Goal: Information Seeking & Learning: Understand process/instructions

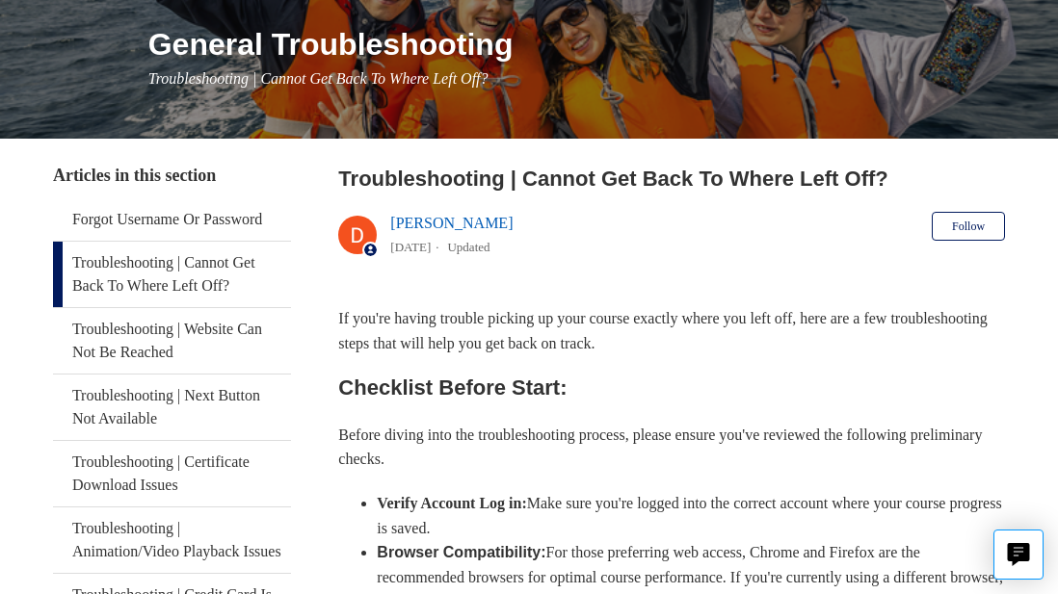
scroll to position [270, 0]
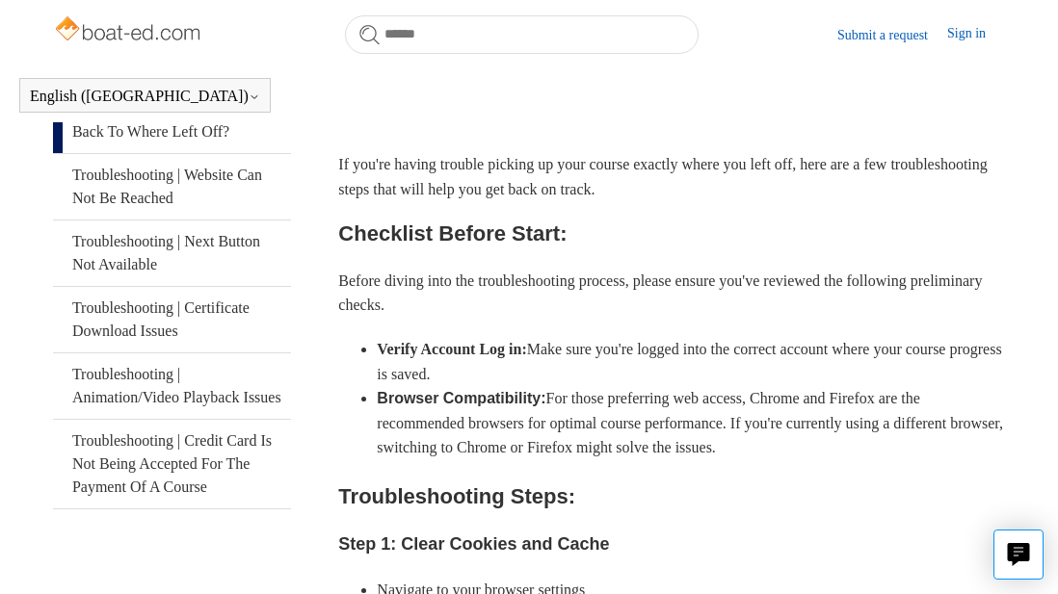
drag, startPoint x: 1045, startPoint y: 200, endPoint x: 1059, endPoint y: 226, distance: 29.3
click at [1057, 226] on html "Skip to main content Submit a request Sign in English (US) Español Français Boa…" at bounding box center [529, 555] width 1058 height 1772
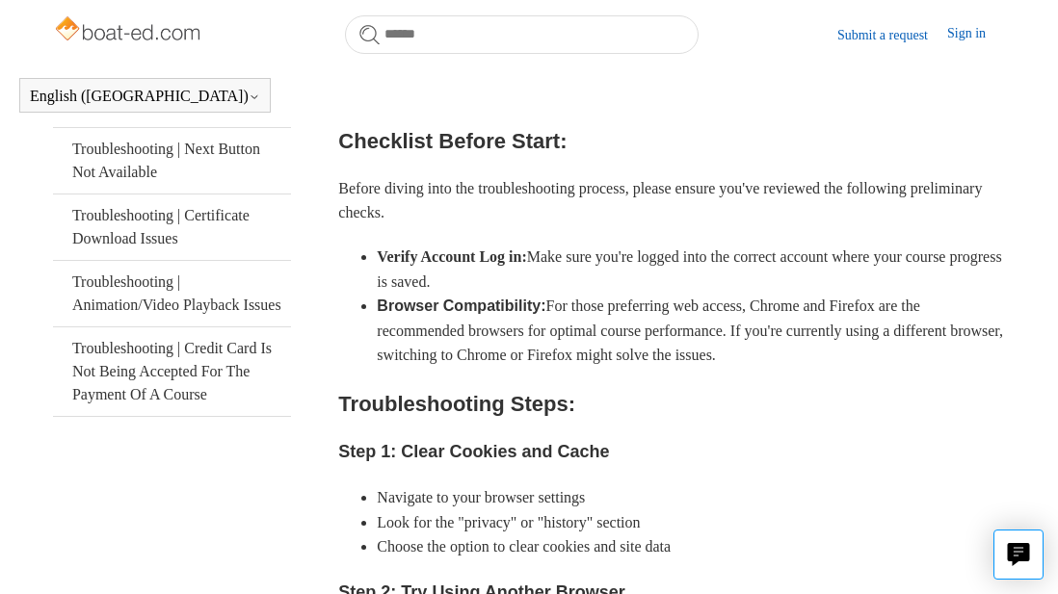
click at [510, 511] on li "Navigate to your browser settings" at bounding box center [691, 498] width 628 height 25
click at [663, 40] on body "Skip to main content Submit a request Sign in English (US) Español Français Boa…" at bounding box center [529, 462] width 1058 height 1772
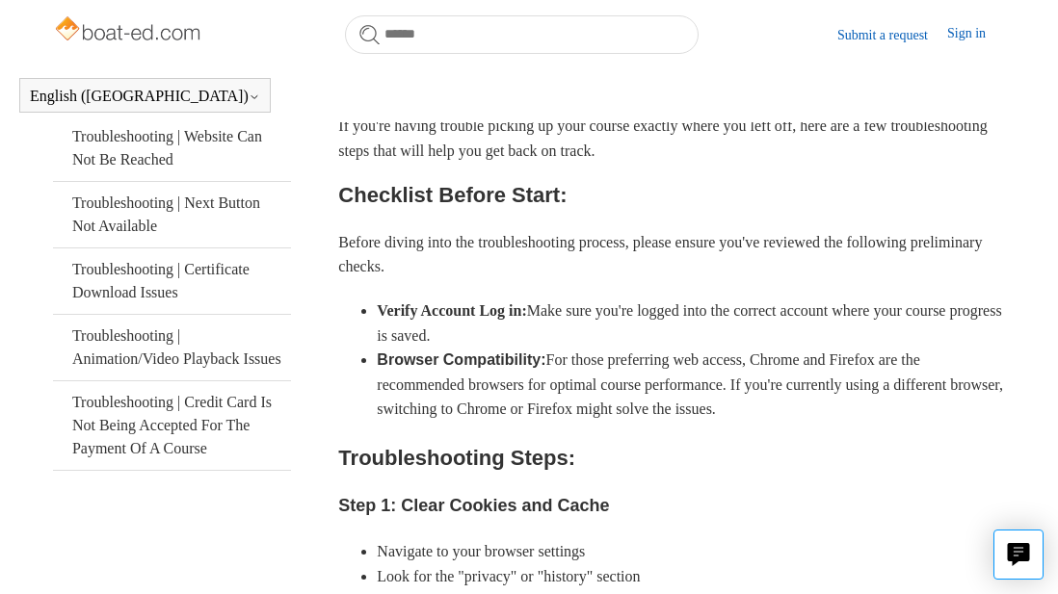
click at [396, 40] on body "Skip to main content Submit a request Sign in English (US) Español Français Boa…" at bounding box center [529, 516] width 1058 height 1772
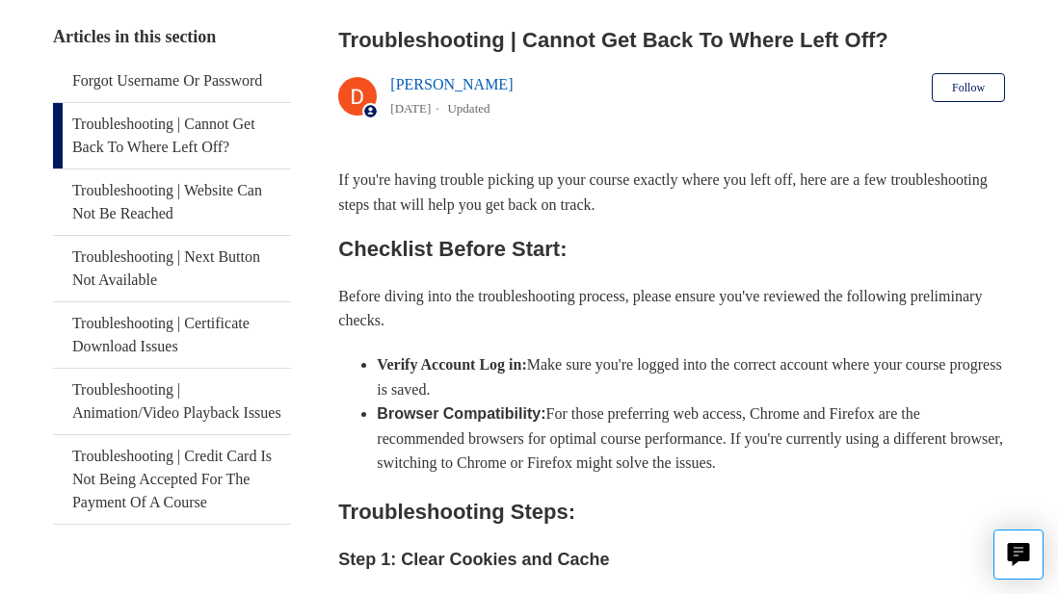
click at [394, 40] on body "Skip to main content Submit a request Sign in English (US) Español Français Boa…" at bounding box center [529, 543] width 1058 height 1826
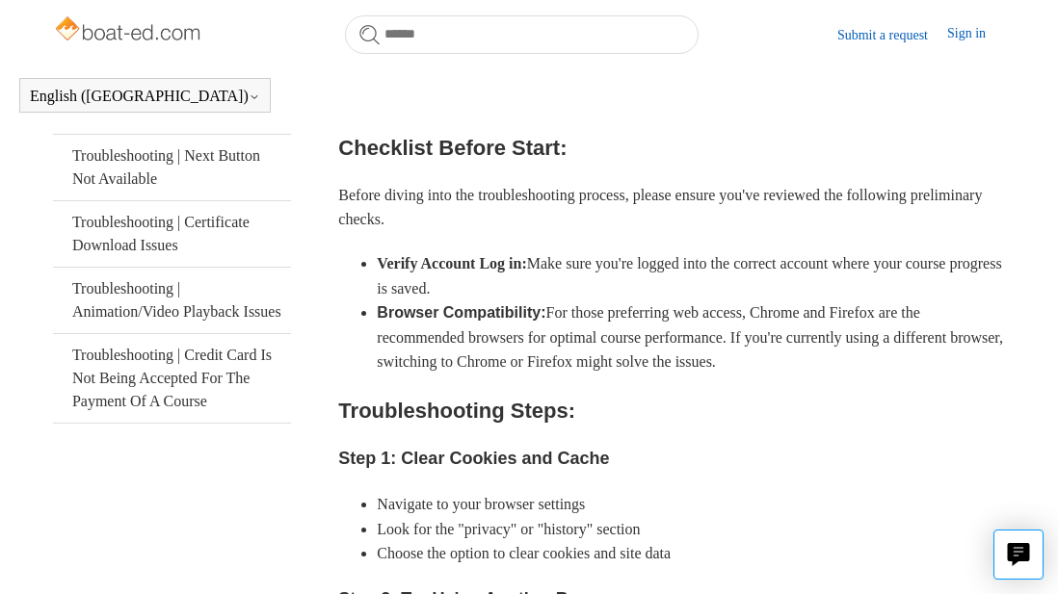
click at [248, 88] on body "Skip to main content Submit a request Sign in English (US) Español Français Boa…" at bounding box center [529, 469] width 1058 height 1772
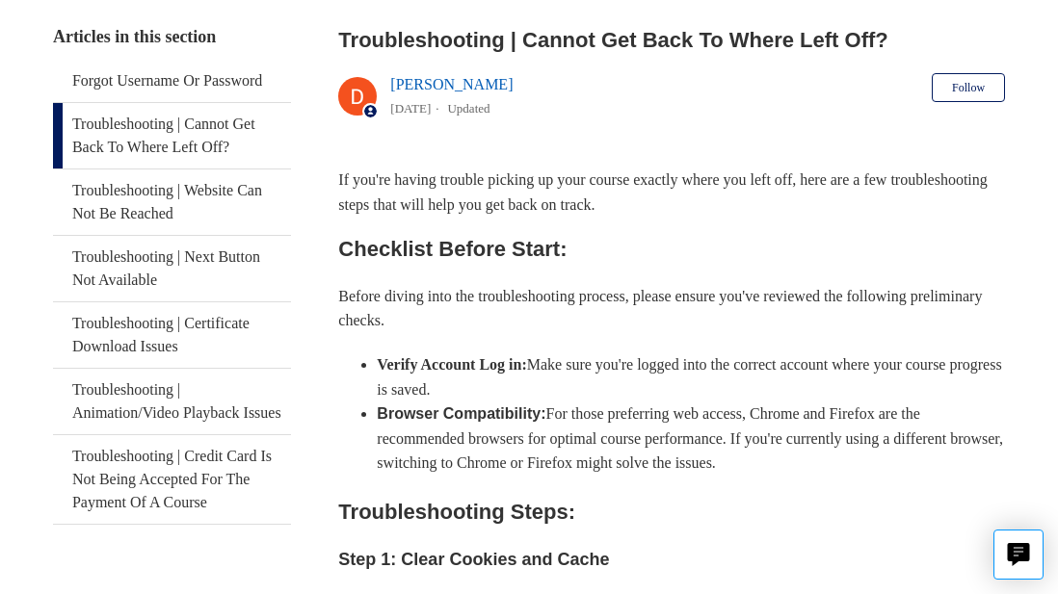
click at [53, 103] on link "Troubleshooting | Cannot Get Back To Where Left Off?" at bounding box center [172, 136] width 238 height 66
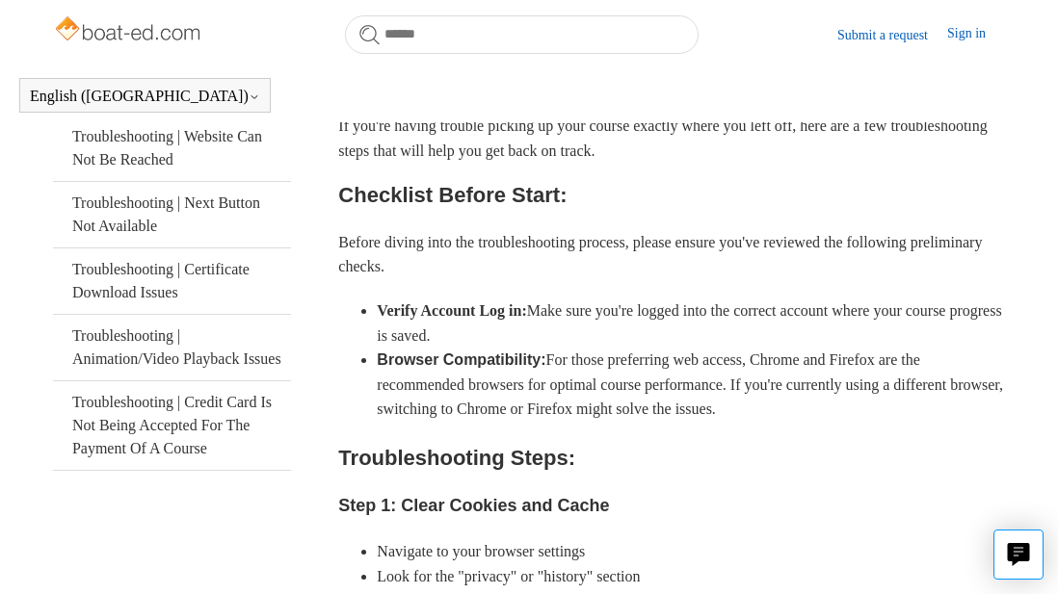
scroll to position [424, 0]
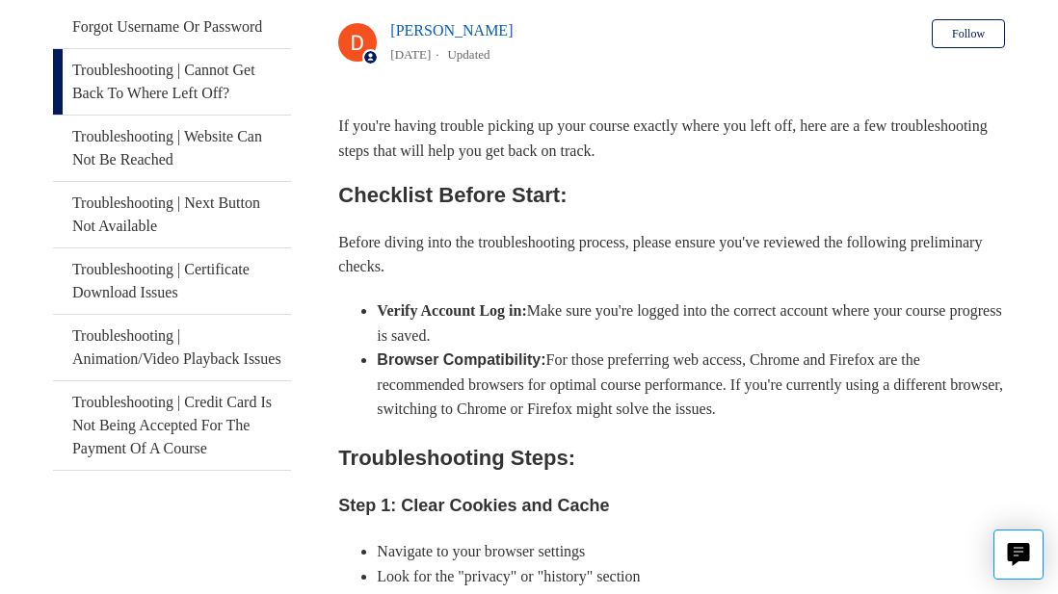
scroll to position [370, 0]
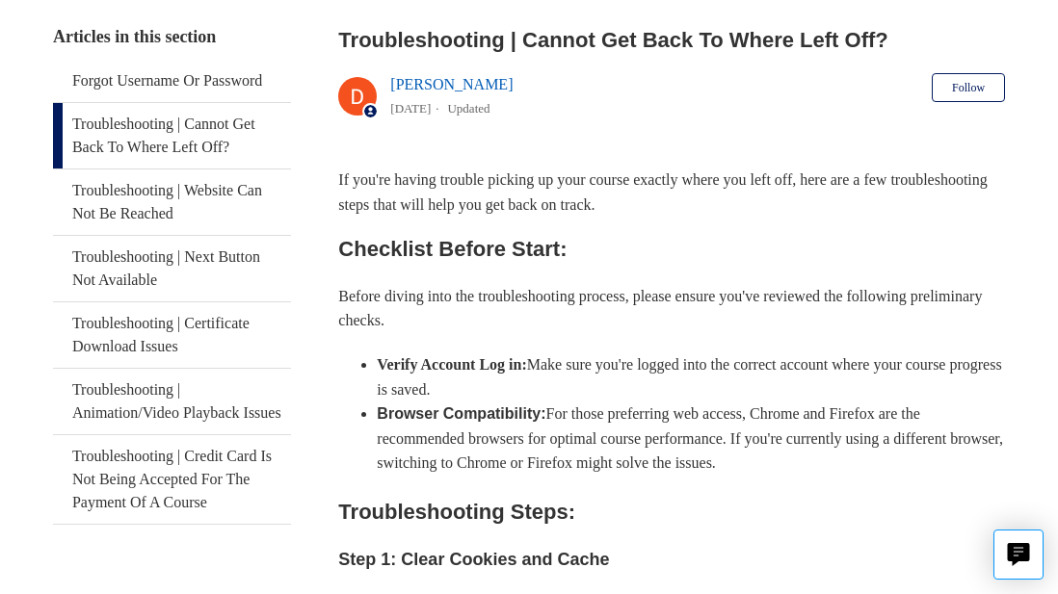
scroll to position [370, 0]
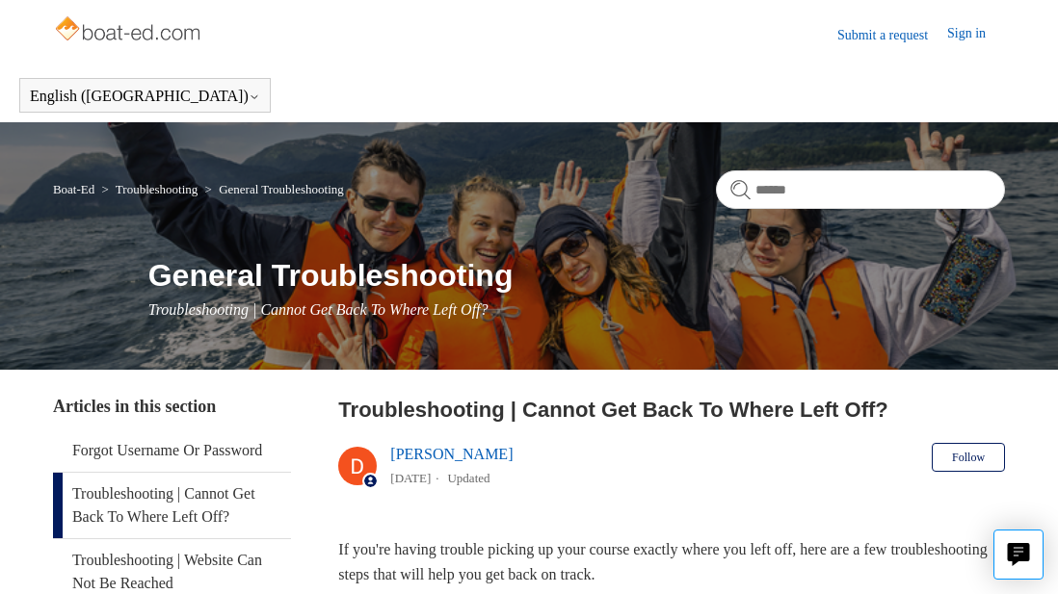
scroll to position [370, 0]
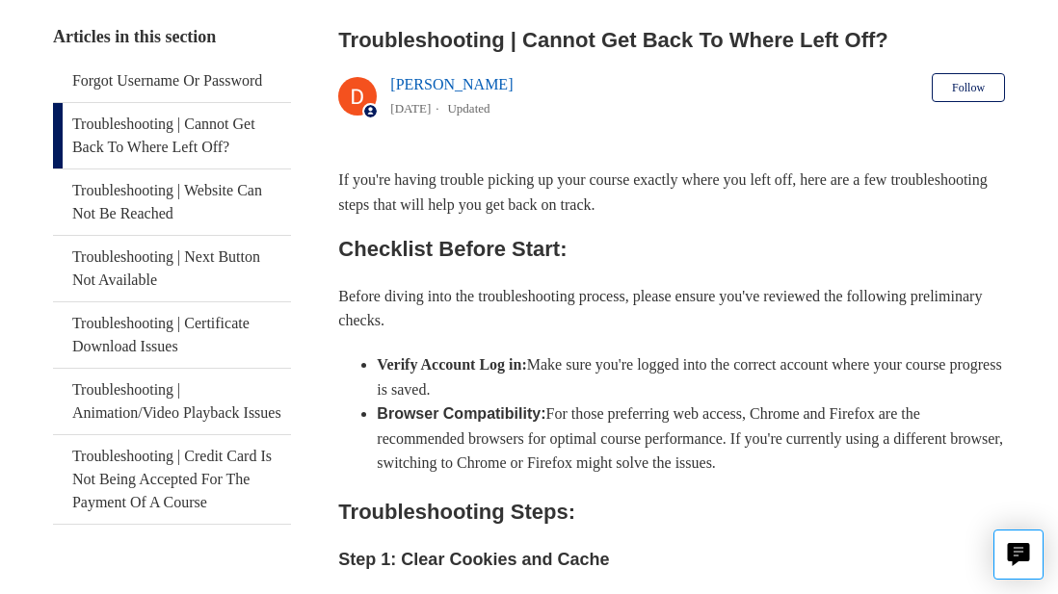
click at [823, 255] on h2 "Checklist Before Start:" at bounding box center [671, 249] width 667 height 34
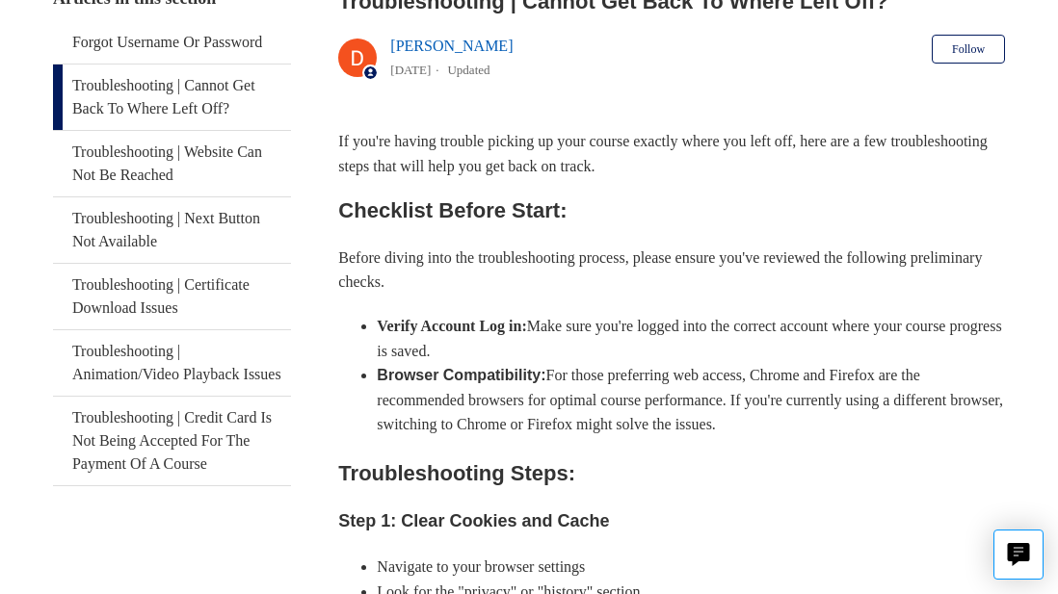
scroll to position [355, 0]
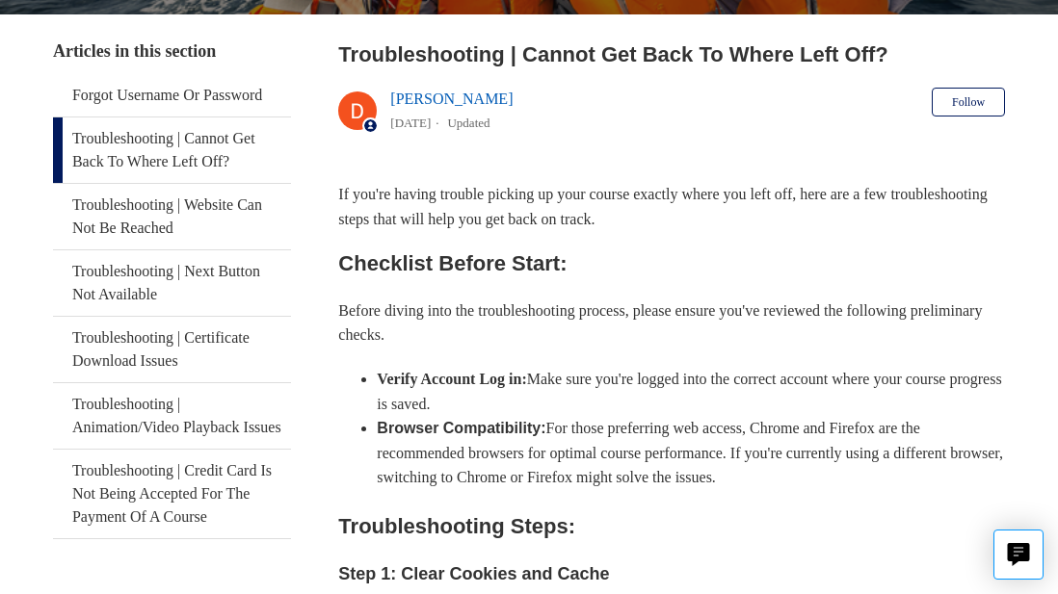
scroll to position [356, 0]
click at [435, 61] on body "Skip to main content Submit a request Sign in English (US) Español Français Boa…" at bounding box center [529, 557] width 1058 height 1826
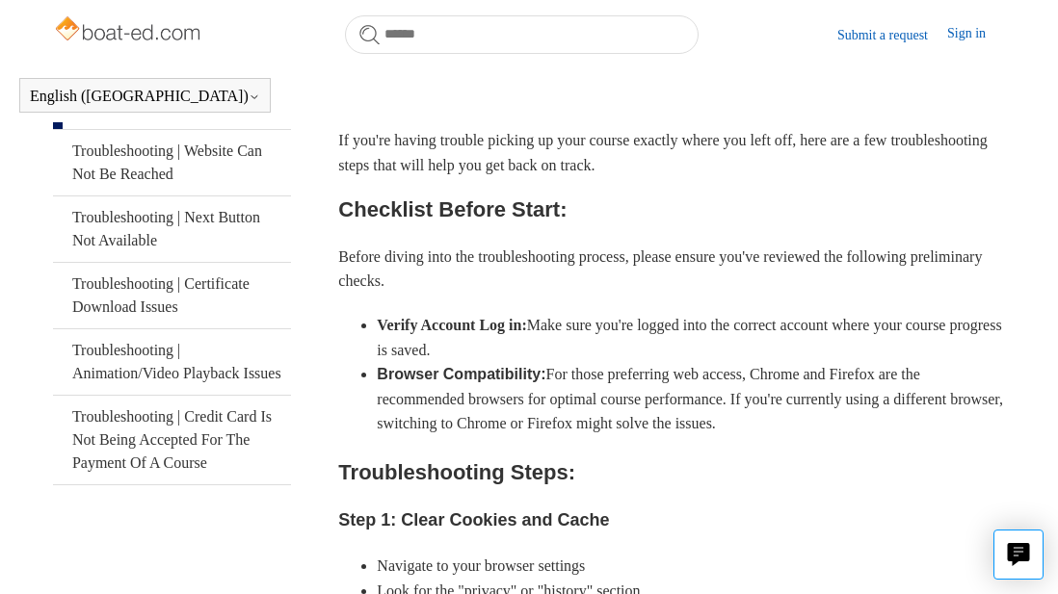
scroll to position [409, 0]
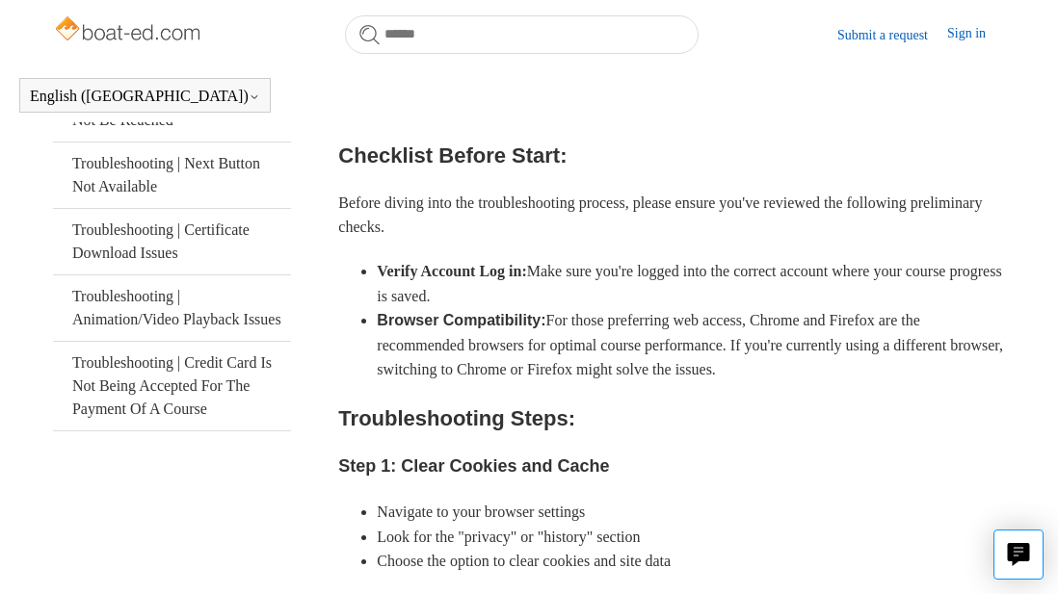
scroll to position [356, 0]
